Goal: Ask a question

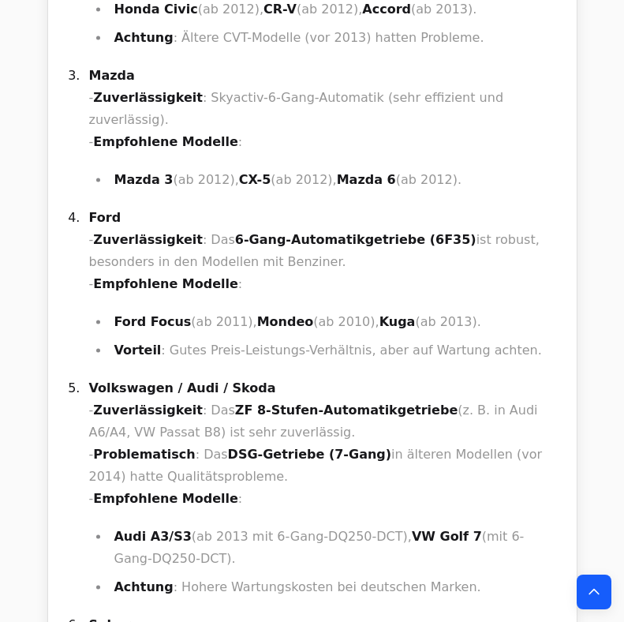
scroll to position [7826, 0]
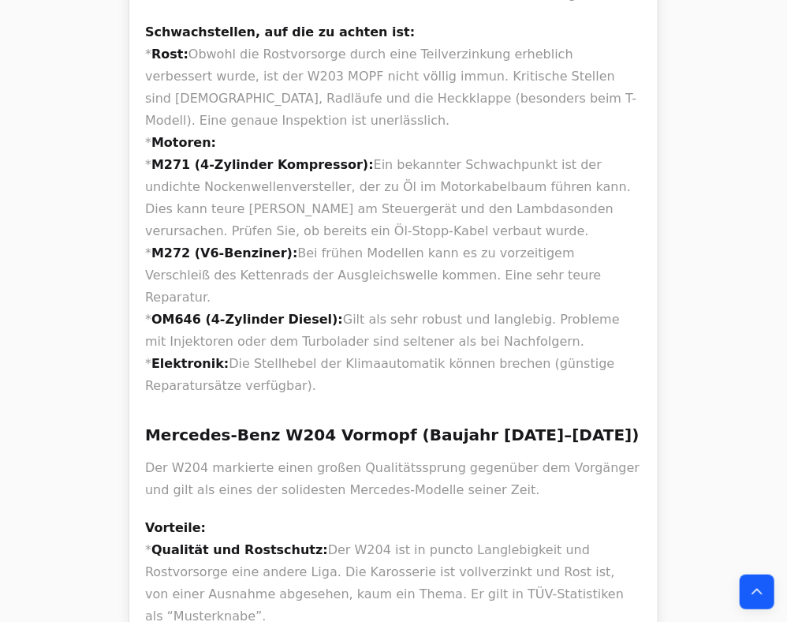
scroll to position [1262, 0]
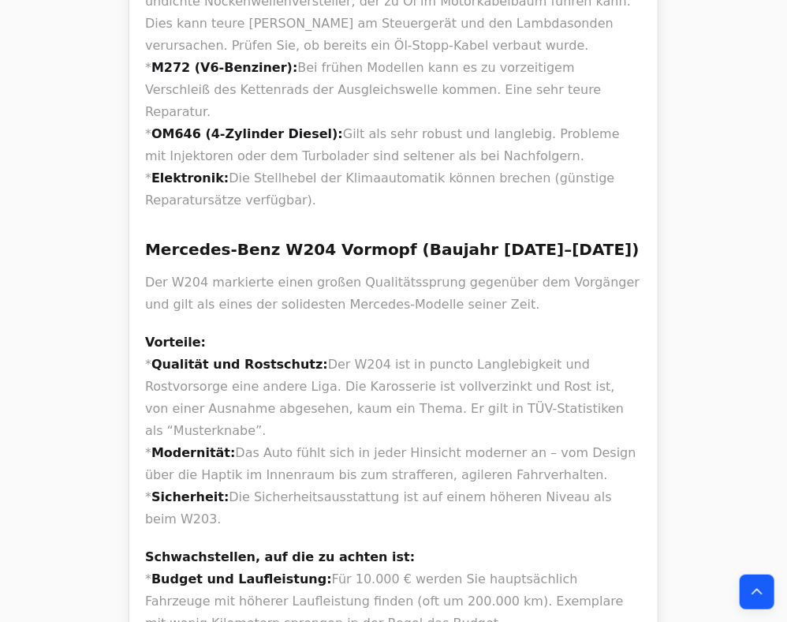
scroll to position [1452, 0]
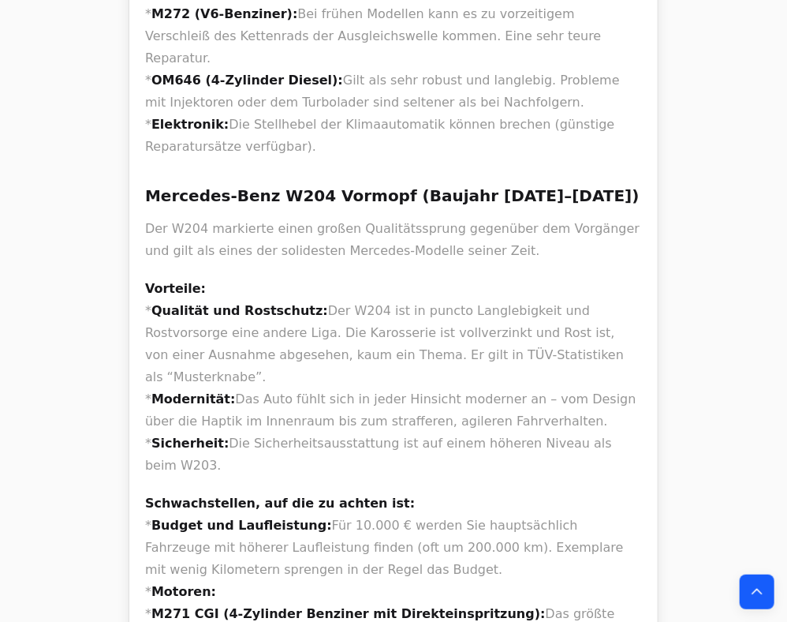
click at [134, 278] on div "Bei der Entscheidung zwischen einem Mercedes-Benz W203 MOPF (Modellpflege) und …" at bounding box center [393, 336] width 529 height 2200
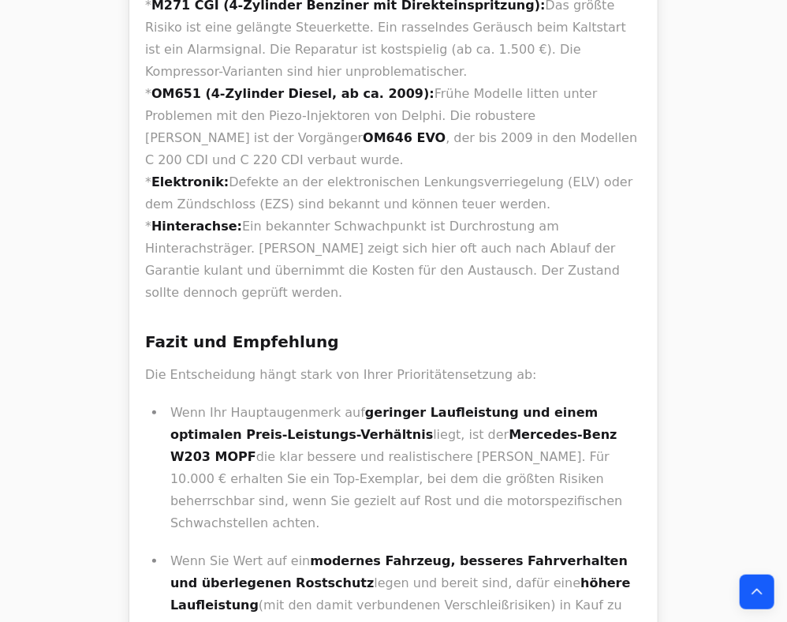
scroll to position [2083, 0]
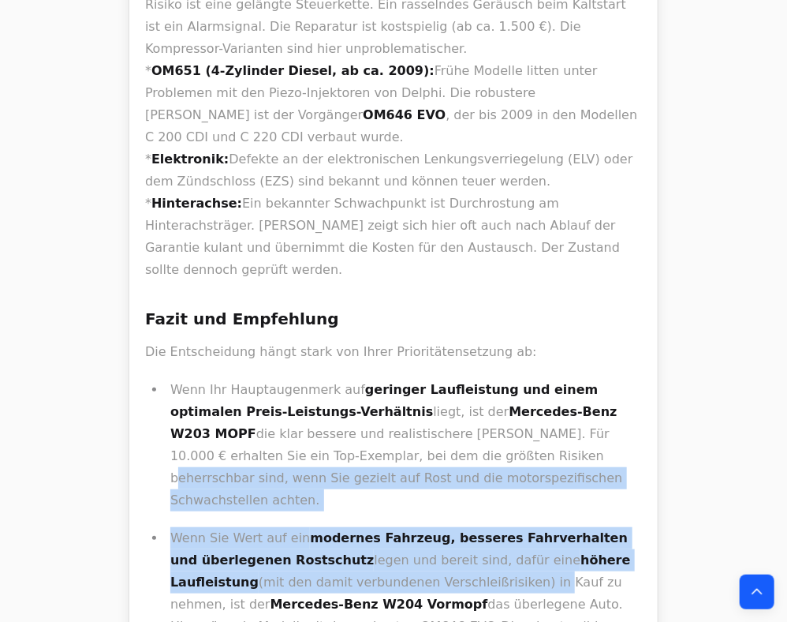
drag, startPoint x: 267, startPoint y: 245, endPoint x: 430, endPoint y: 358, distance: 197.8
click at [430, 379] on ul "Wenn Ihr Hauptaugenmerk auf geringer Laufleistung und einem optimalen Preis-Lei…" at bounding box center [393, 519] width 497 height 281
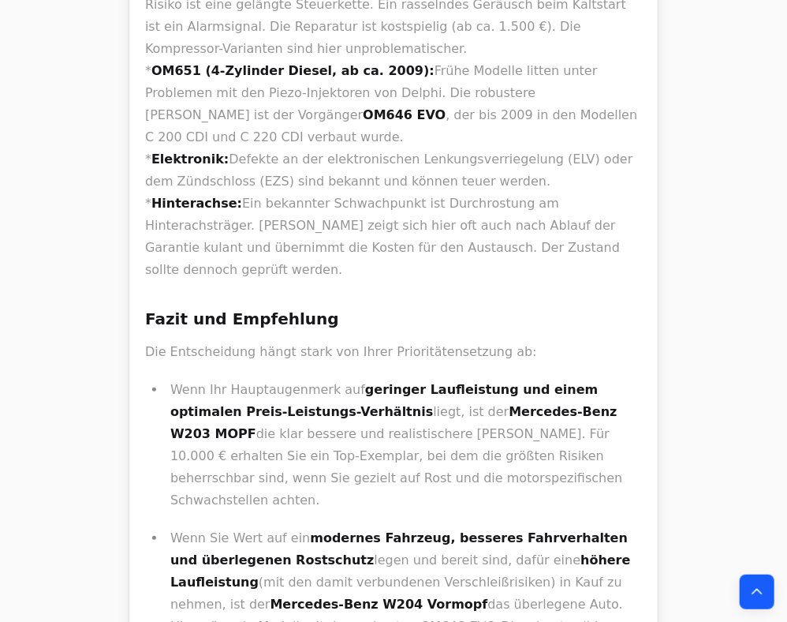
click at [437, 527] on p "Wenn Sie Wert auf ein modernes Fahrzeug, besseres Fahrverhalten und überlegenen…" at bounding box center [406, 593] width 472 height 133
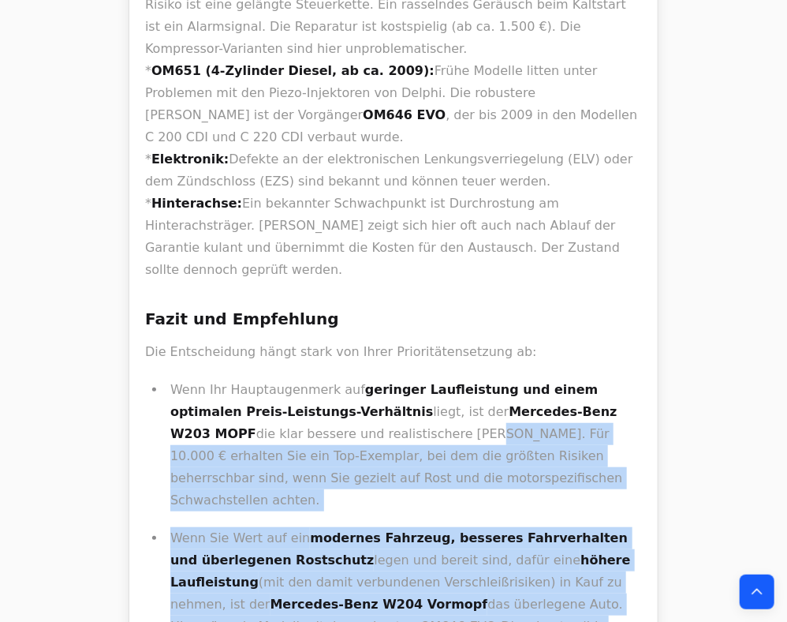
drag, startPoint x: 480, startPoint y: 401, endPoint x: 259, endPoint y: 209, distance: 293.1
click at [262, 379] on ul "Wenn Ihr Hauptaugenmerk auf geringer Laufleistung und einem optimalen Preis-Lei…" at bounding box center [393, 519] width 497 height 281
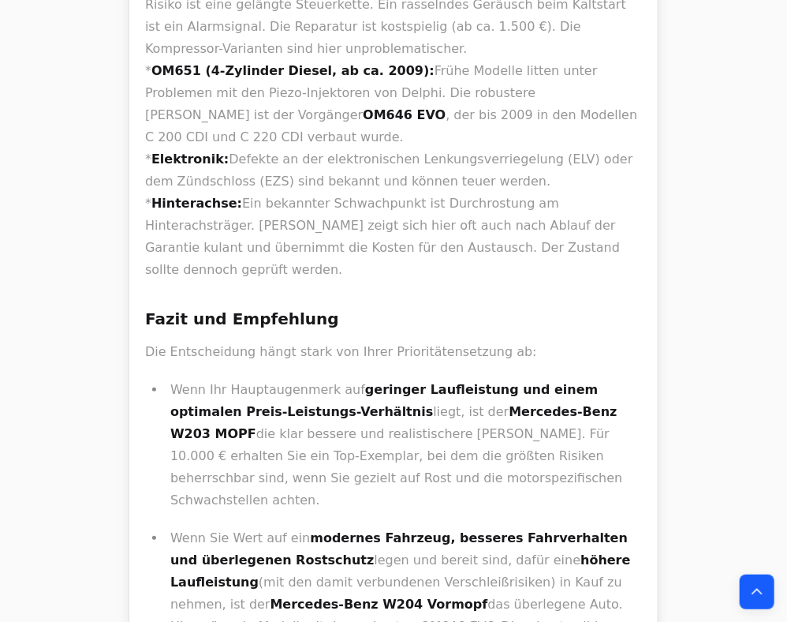
click at [258, 382] on strong "geringer Laufleistung und einem optimalen Preis-Leistungs-Verhältnis" at bounding box center [384, 400] width 428 height 37
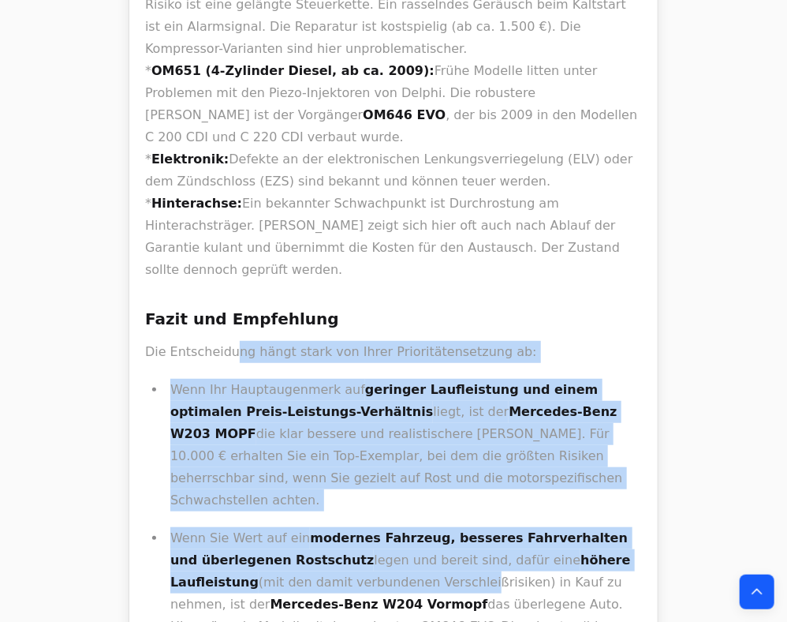
drag, startPoint x: 297, startPoint y: 256, endPoint x: 355, endPoint y: 347, distance: 107.9
click at [354, 527] on p "Wenn Sie Wert auf ein modernes Fahrzeug, besseres Fahrverhalten und überlegenen…" at bounding box center [406, 593] width 472 height 133
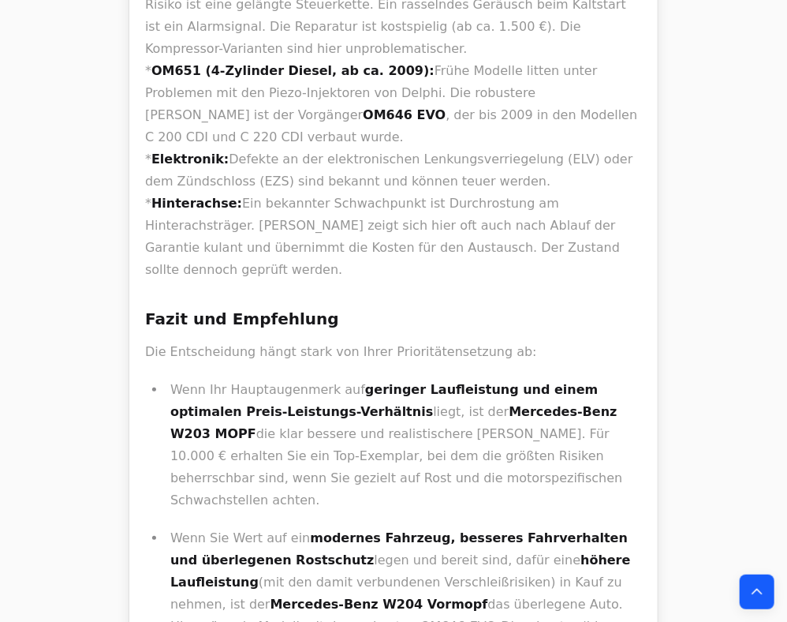
click at [356, 527] on p "Wenn Sie Wert auf ein modernes Fahrzeug, besseres Fahrverhalten und überlegenen…" at bounding box center [406, 593] width 472 height 133
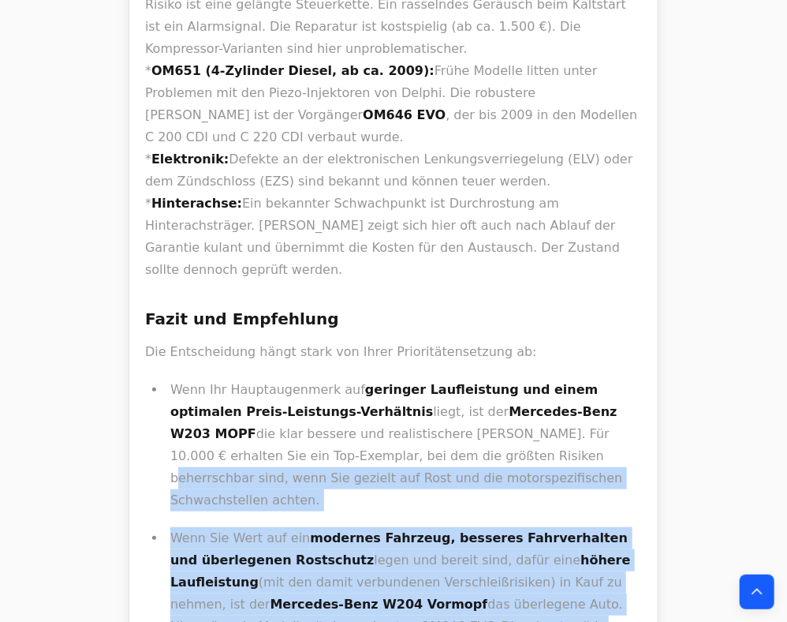
drag, startPoint x: 338, startPoint y: 385, endPoint x: 265, endPoint y: 246, distance: 156.7
click at [265, 379] on ul "Wenn Ihr Hauptaugenmerk auf geringer Laufleistung und einem optimalen Preis-Lei…" at bounding box center [393, 519] width 497 height 281
click at [265, 379] on p "Wenn Ihr Hauptaugenmerk auf geringer Laufleistung und einem optimalen Preis-Lei…" at bounding box center [406, 445] width 472 height 133
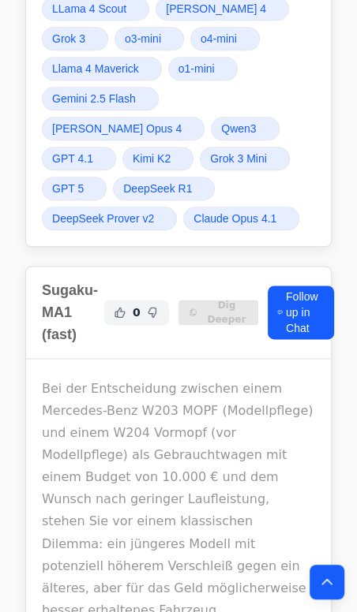
scroll to position [568, 0]
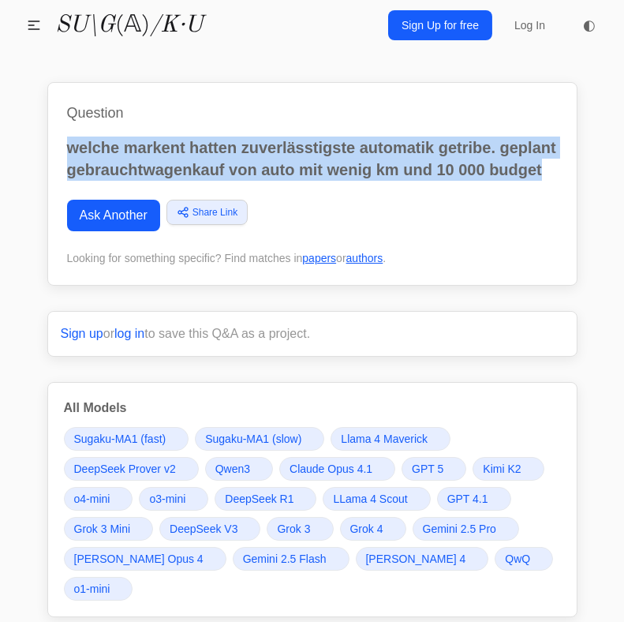
drag, startPoint x: 561, startPoint y: 172, endPoint x: 69, endPoint y: 137, distance: 492.7
click at [69, 137] on div "Question welche markent hatten zuverlässtigste automatik getribe. geplant gebra…" at bounding box center [312, 184] width 530 height 204
copy p "welche markent hatten zuverlässtigste automatik getribe. geplant gebrauchtwagen…"
click at [110, 215] on link "Ask Another" at bounding box center [113, 216] width 93 height 32
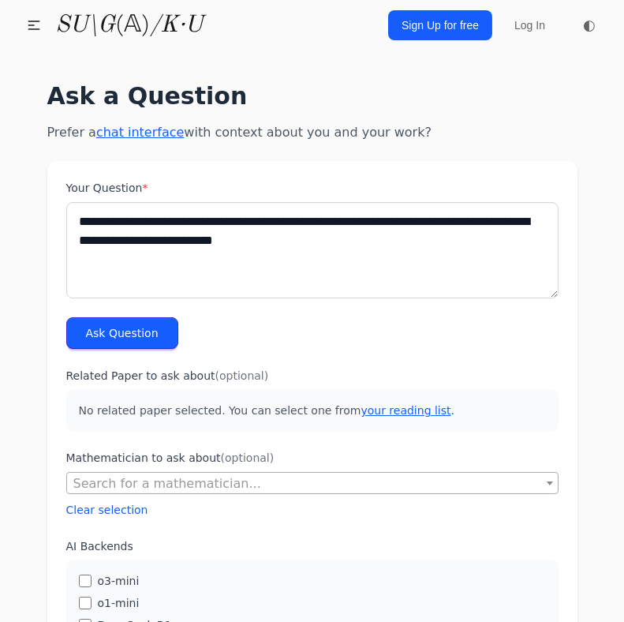
click at [313, 222] on textarea "**********" at bounding box center [312, 250] width 492 height 96
drag, startPoint x: 357, startPoint y: 239, endPoint x: 368, endPoint y: 239, distance: 10.3
click at [368, 239] on textarea "**********" at bounding box center [312, 250] width 492 height 96
type textarea "**********"
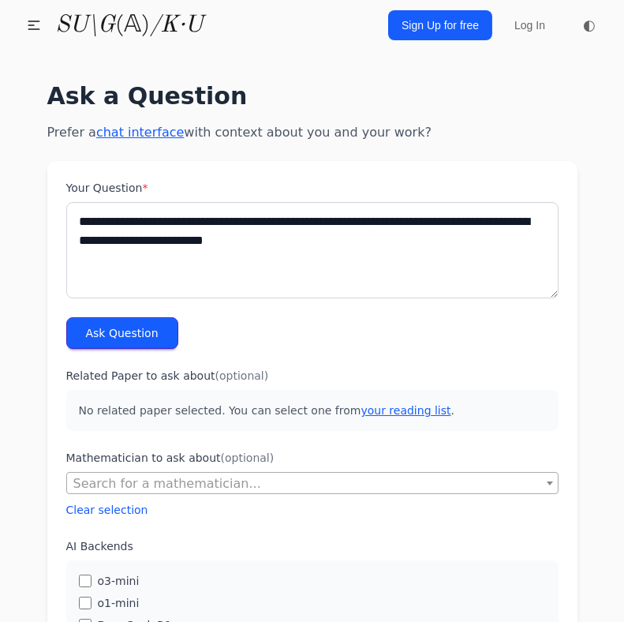
click at [154, 319] on button "Ask Question" at bounding box center [122, 333] width 112 height 32
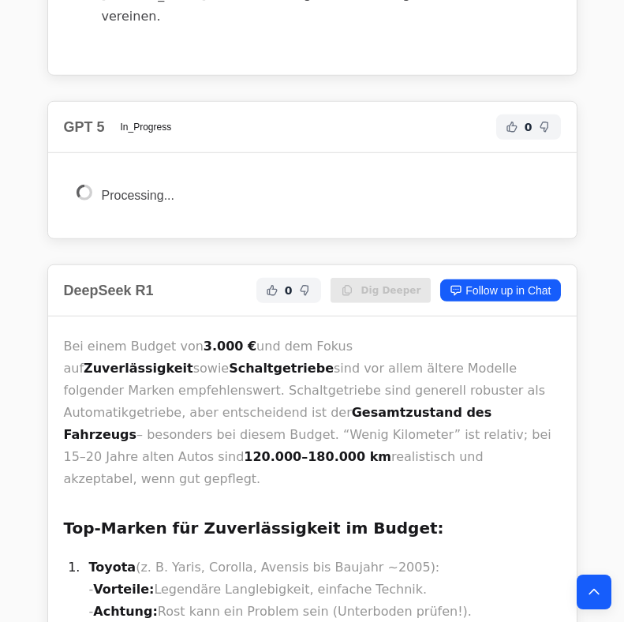
scroll to position [3471, 0]
